Goal: Information Seeking & Learning: Learn about a topic

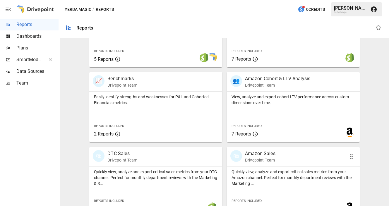
scroll to position [241, 0]
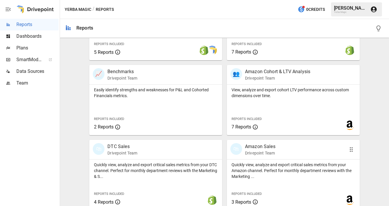
click at [253, 157] on div "🛍 Amazon Sales Drivepoint Team" at bounding box center [293, 149] width 133 height 19
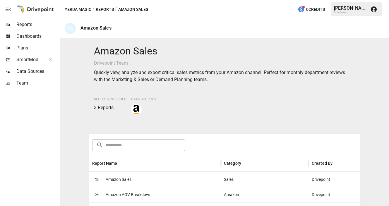
scroll to position [56, 0]
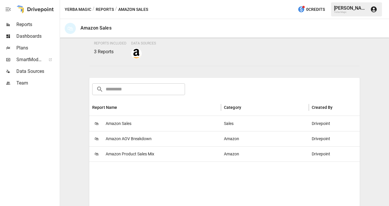
click at [115, 126] on span "Amazon Sales" at bounding box center [119, 123] width 26 height 15
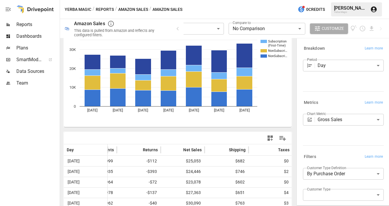
scroll to position [17, 0]
